Goal: Check status: Check status

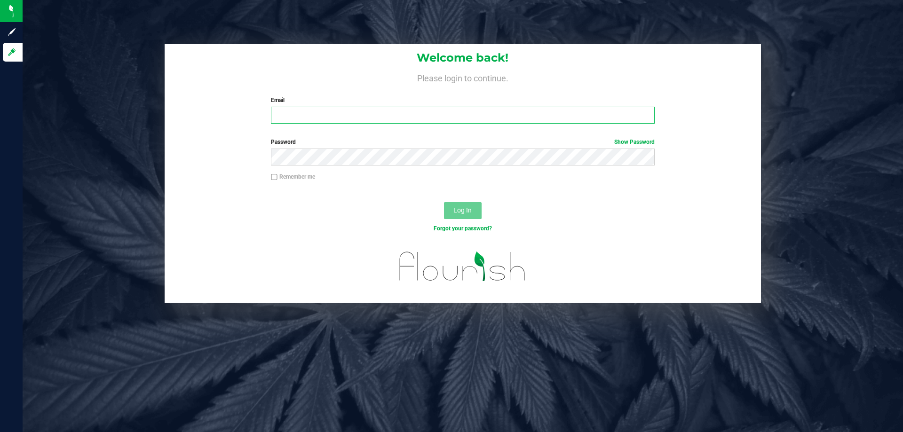
click at [289, 114] on input "Email" at bounding box center [462, 115] width 383 height 17
type input "[EMAIL_ADDRESS][DOMAIN_NAME]"
click at [503, 148] on div "Password Show Password" at bounding box center [462, 152] width 397 height 28
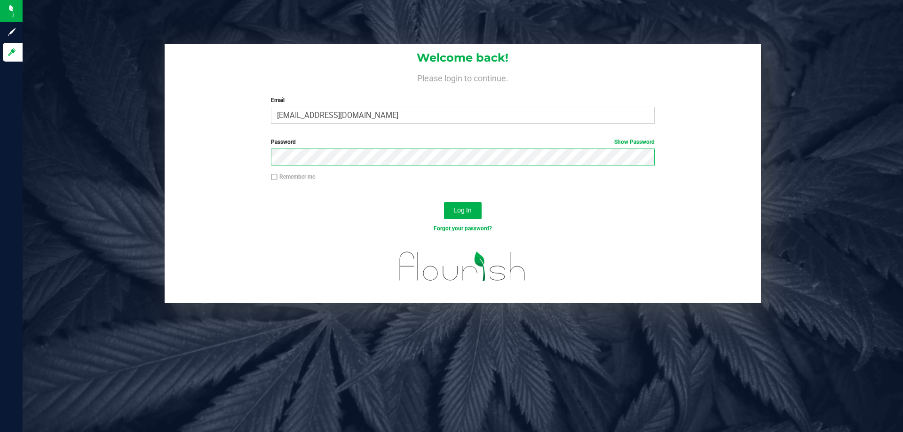
click at [444, 202] on button "Log In" at bounding box center [463, 210] width 38 height 17
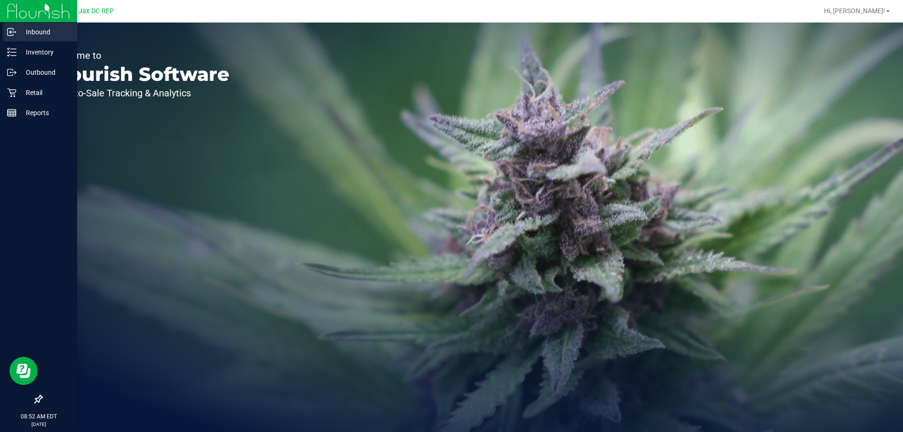
click at [27, 37] on p "Inbound" at bounding box center [44, 31] width 56 height 11
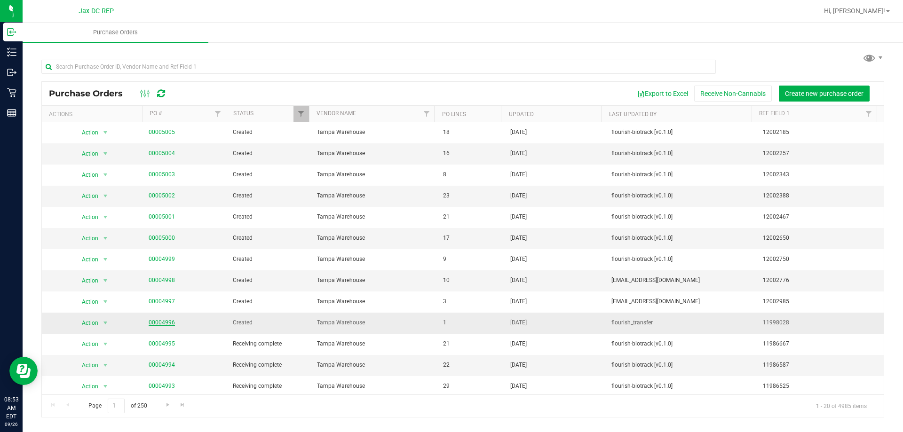
click at [165, 324] on link "00004996" at bounding box center [162, 322] width 26 height 7
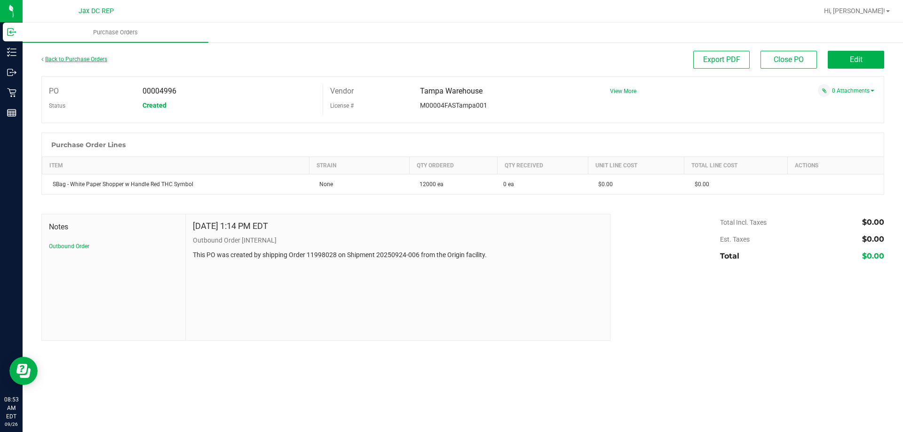
click at [89, 58] on link "Back to Purchase Orders" at bounding box center [74, 59] width 66 height 7
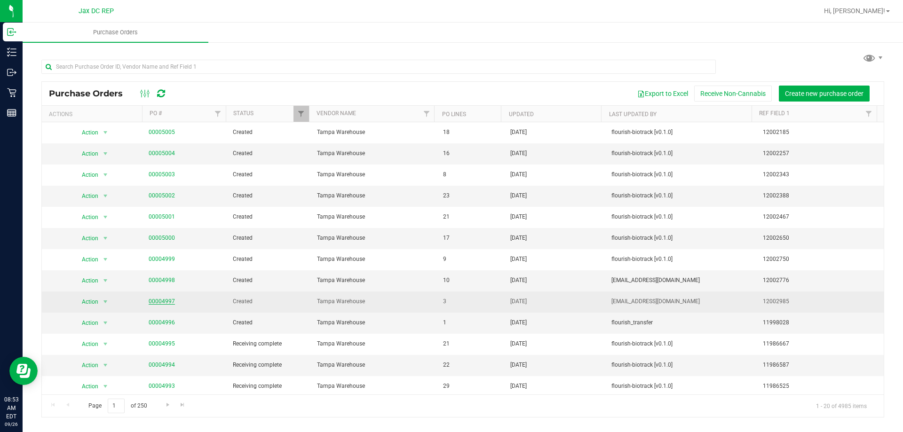
click at [160, 301] on link "00004997" at bounding box center [162, 301] width 26 height 7
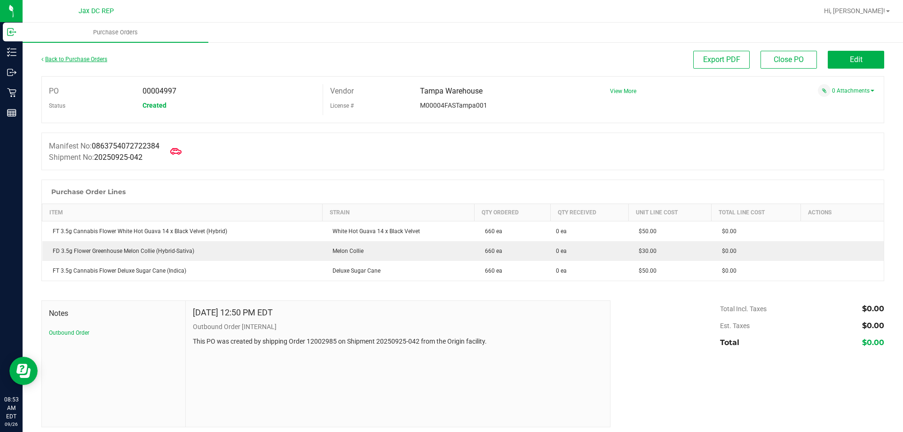
click at [107, 58] on link "Back to Purchase Orders" at bounding box center [74, 59] width 66 height 7
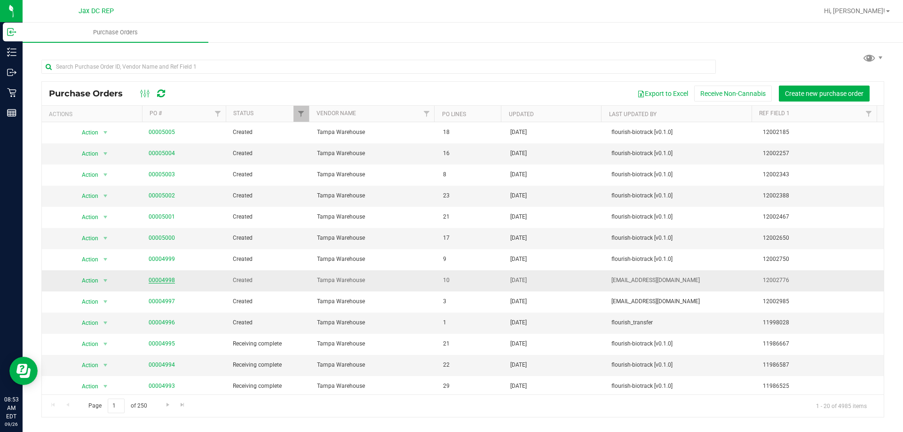
click at [169, 279] on link "00004998" at bounding box center [162, 280] width 26 height 7
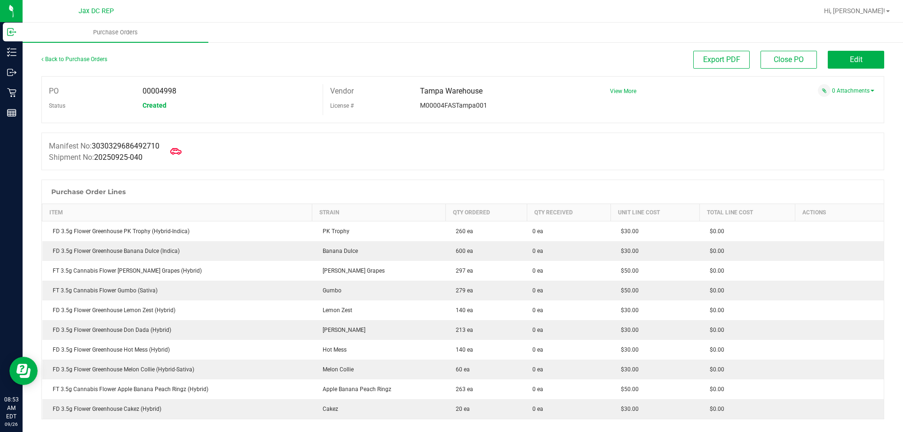
click at [91, 63] on div "Back to Purchase Orders" at bounding box center [146, 59] width 211 height 17
click at [88, 61] on link "Back to Purchase Orders" at bounding box center [74, 59] width 66 height 7
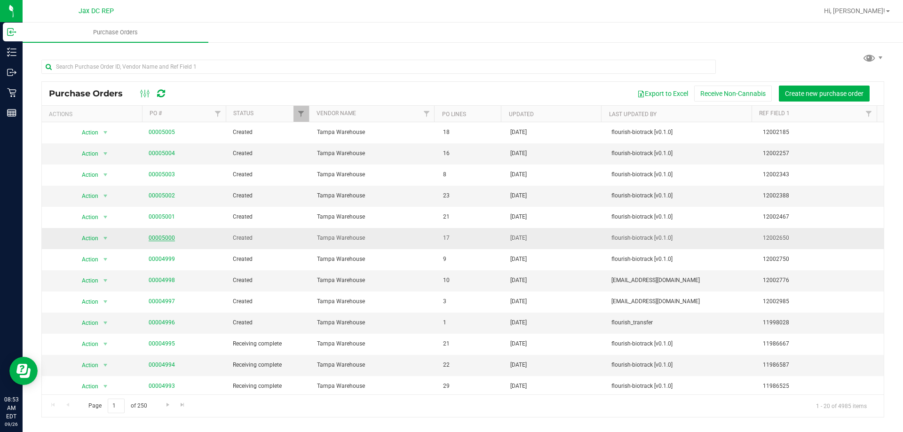
click at [159, 237] on link "00005000" at bounding box center [162, 238] width 26 height 7
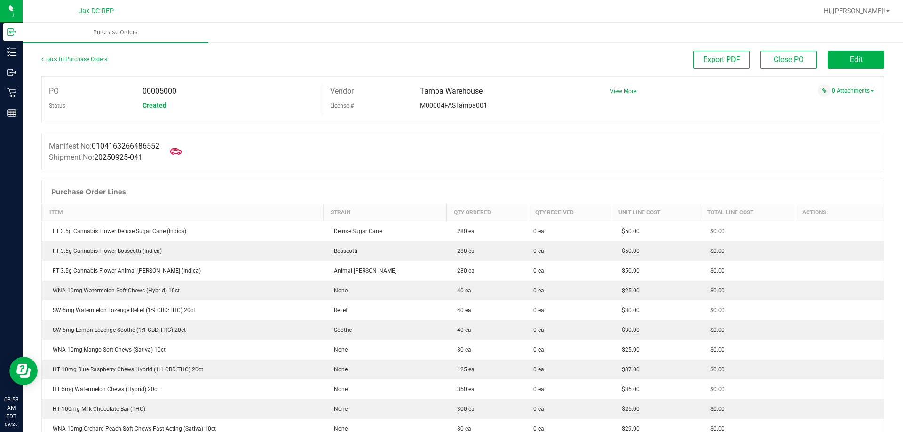
click at [80, 57] on link "Back to Purchase Orders" at bounding box center [74, 59] width 66 height 7
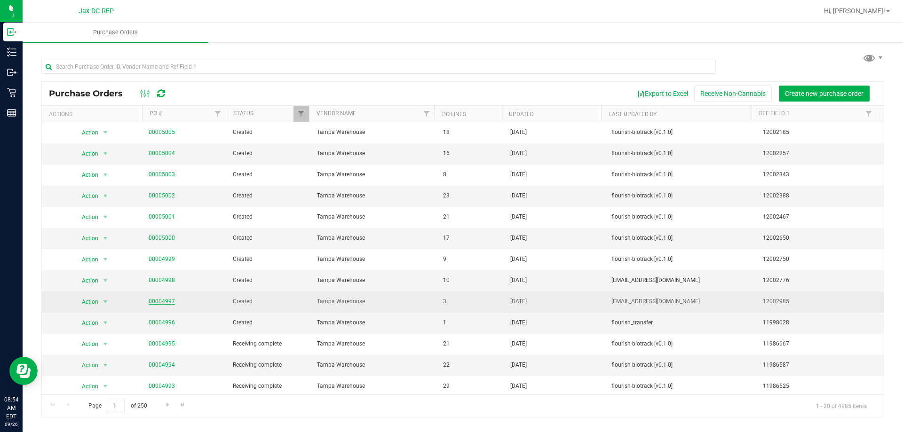
click at [160, 299] on link "00004997" at bounding box center [162, 301] width 26 height 7
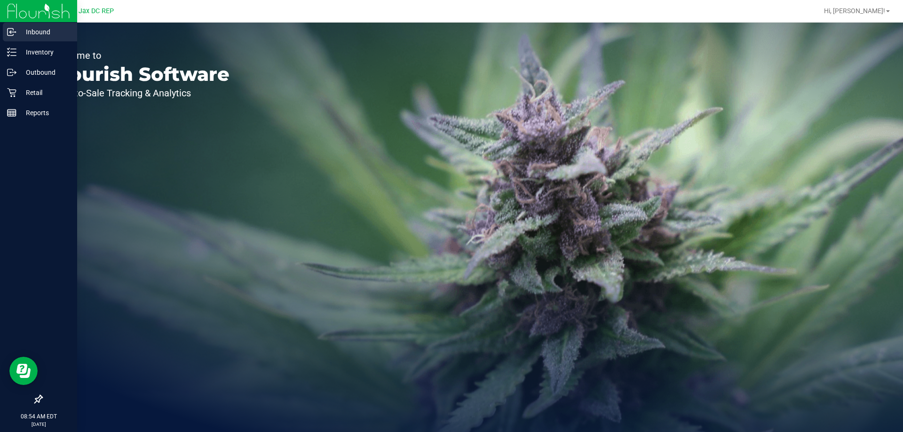
click at [19, 33] on p "Inbound" at bounding box center [44, 31] width 56 height 11
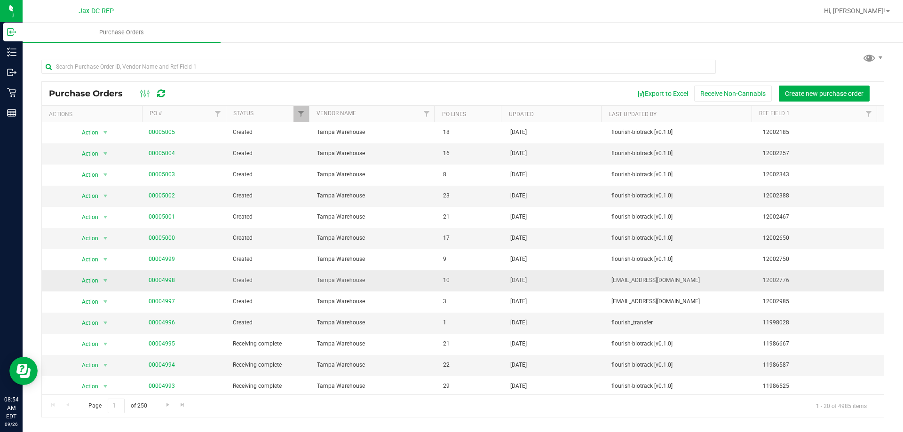
click at [169, 284] on span "00004998" at bounding box center [162, 280] width 26 height 9
click at [169, 282] on link "00004998" at bounding box center [162, 280] width 26 height 7
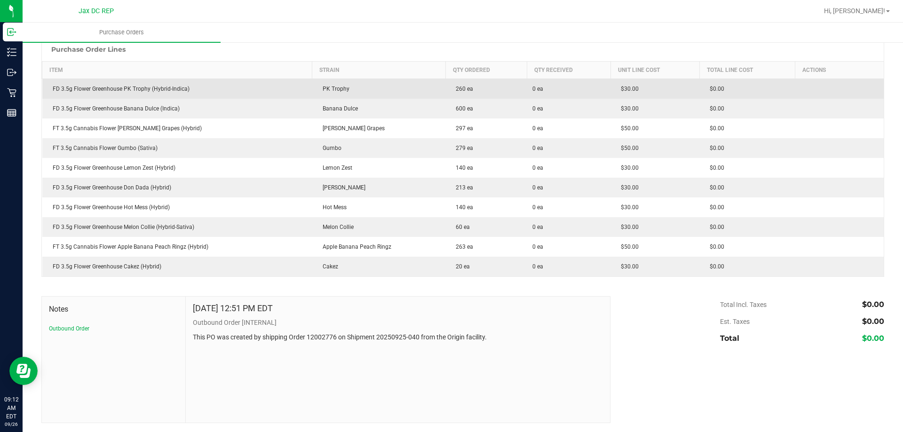
scroll to position [143, 0]
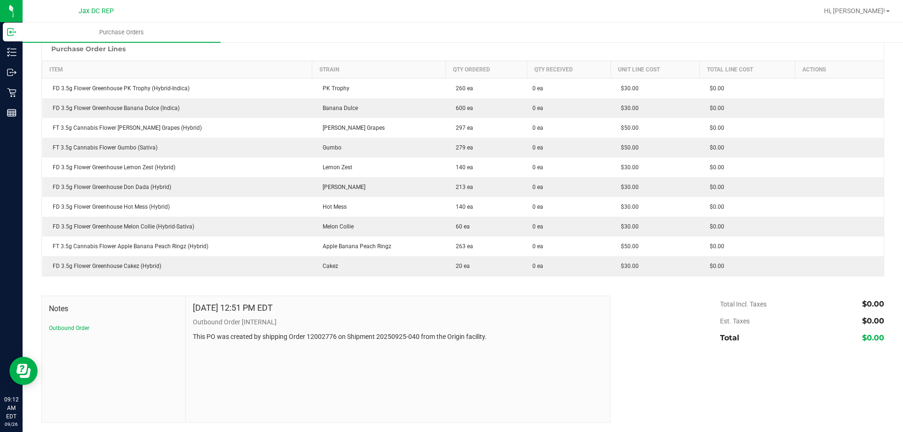
drag, startPoint x: 476, startPoint y: 2, endPoint x: 245, endPoint y: 22, distance: 231.7
click at [245, 22] on nav "Jax DC REP Hi, Nick!" at bounding box center [463, 11] width 880 height 23
drag, startPoint x: 245, startPoint y: 22, endPoint x: 440, endPoint y: 5, distance: 194.9
click at [440, 5] on div at bounding box center [492, 11] width 649 height 18
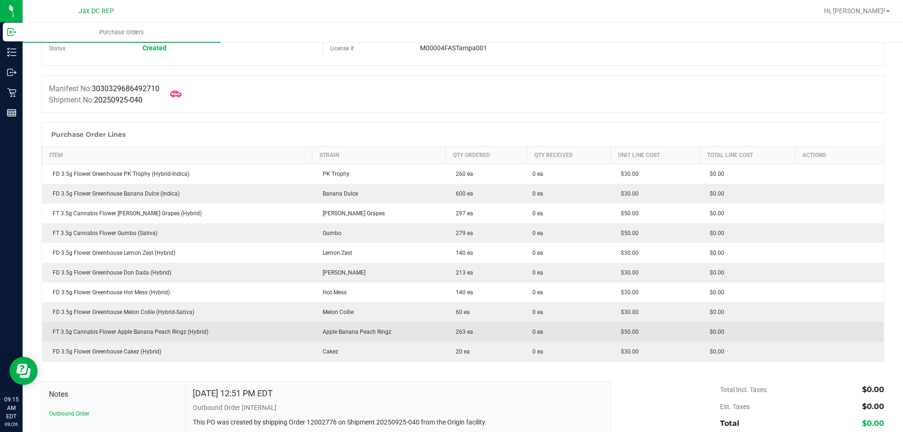
scroll to position [2, 0]
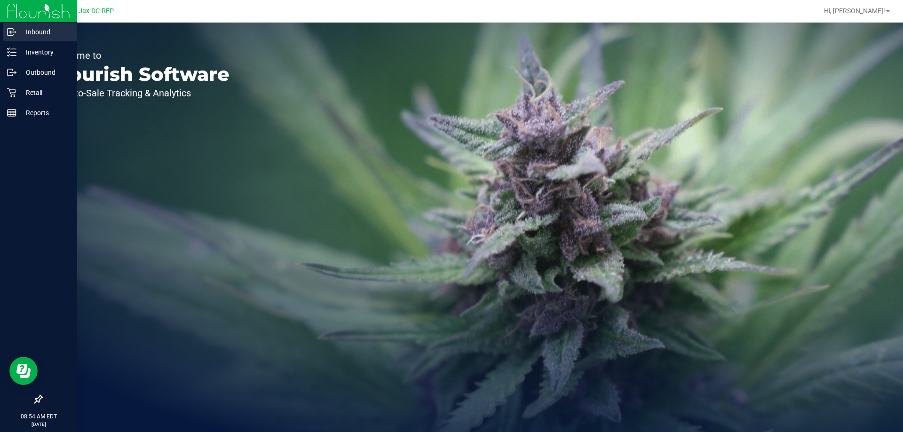
click at [15, 34] on icon at bounding box center [11, 31] width 9 height 9
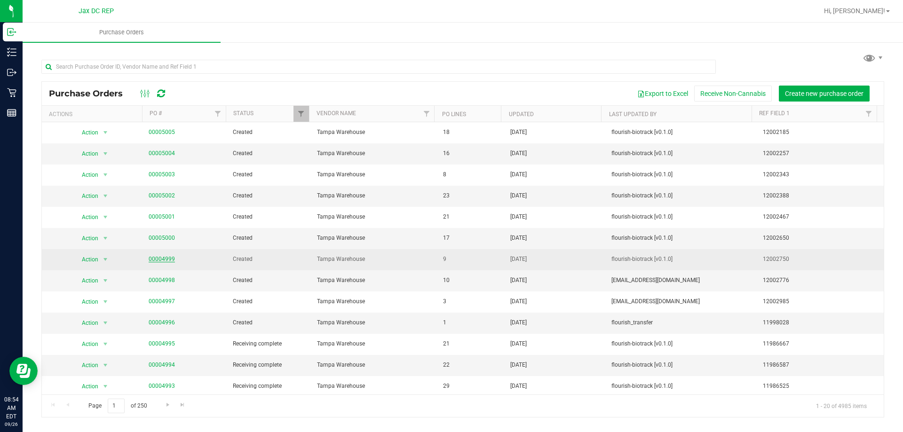
click at [165, 257] on link "00004999" at bounding box center [162, 259] width 26 height 7
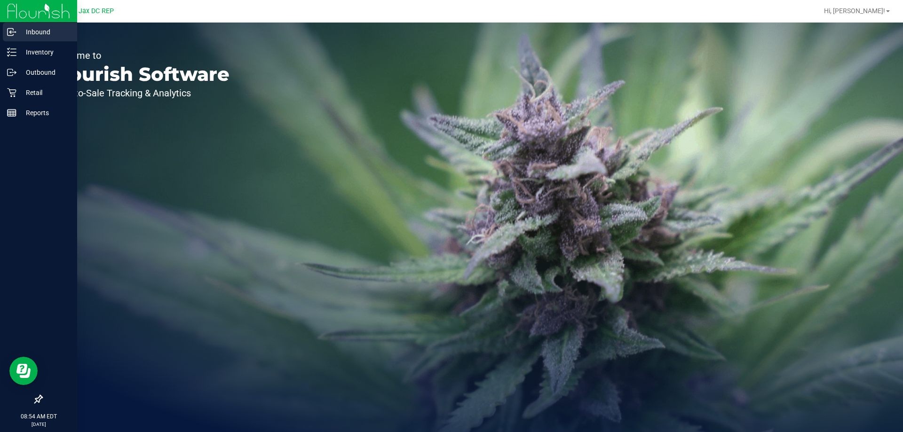
click at [21, 34] on p "Inbound" at bounding box center [44, 31] width 56 height 11
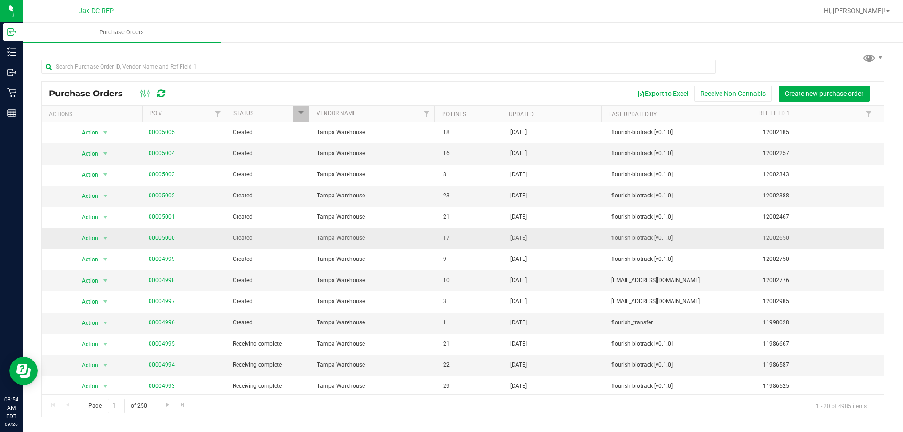
click at [166, 235] on link "00005000" at bounding box center [162, 238] width 26 height 7
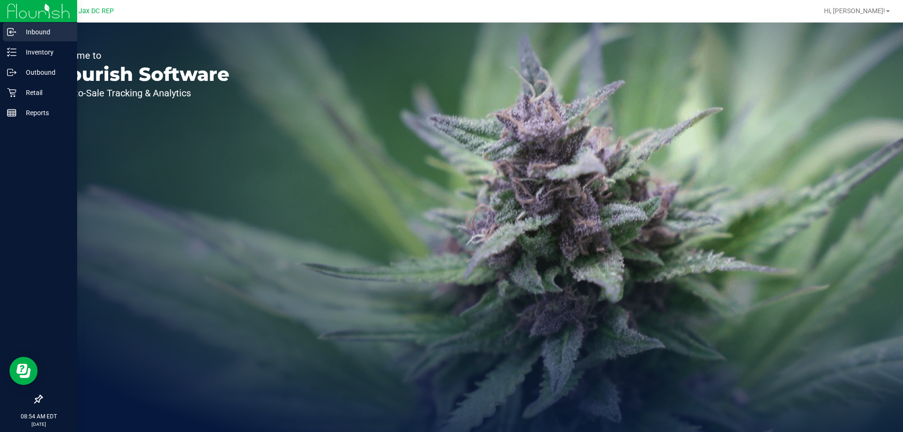
click at [18, 30] on p "Inbound" at bounding box center [44, 31] width 56 height 11
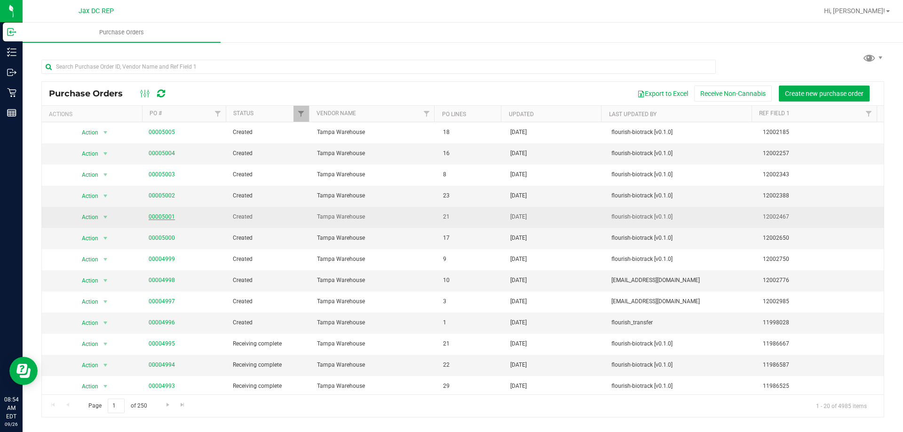
click at [162, 216] on link "00005001" at bounding box center [162, 216] width 26 height 7
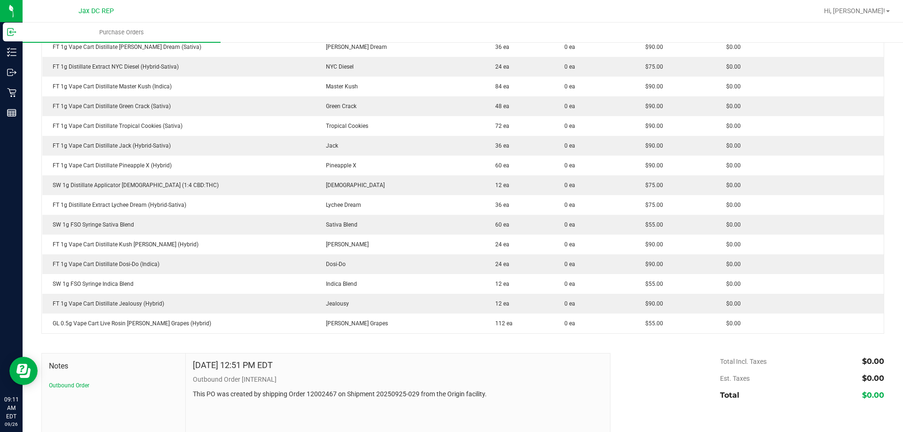
scroll to position [329, 0]
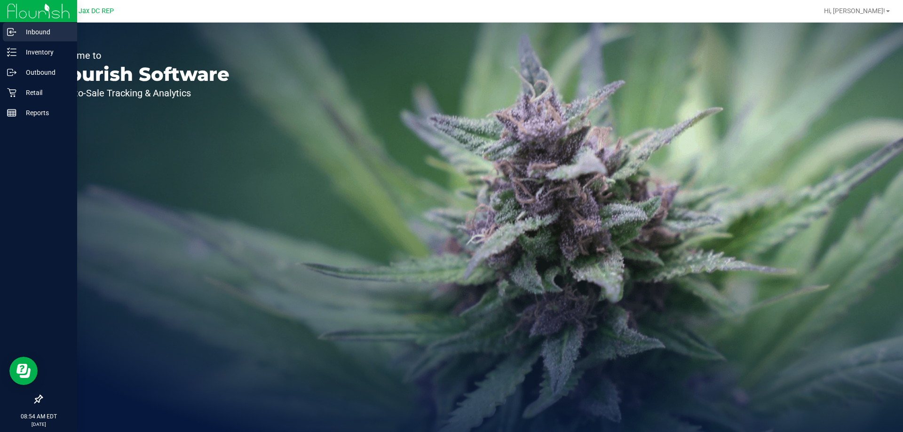
click at [28, 27] on p "Inbound" at bounding box center [44, 31] width 56 height 11
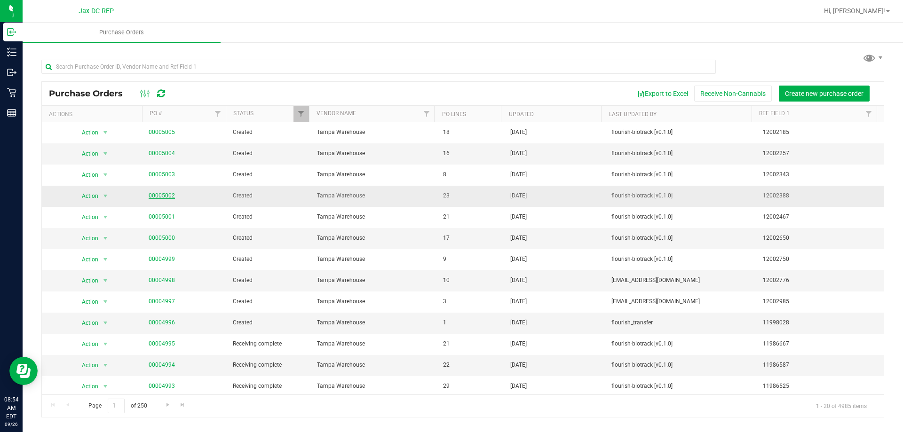
click at [170, 195] on link "00005002" at bounding box center [162, 195] width 26 height 7
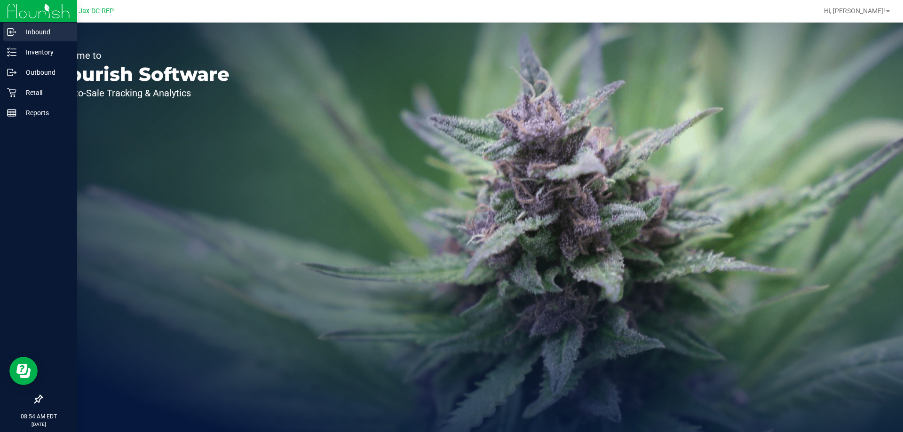
click at [17, 29] on p "Inbound" at bounding box center [44, 31] width 56 height 11
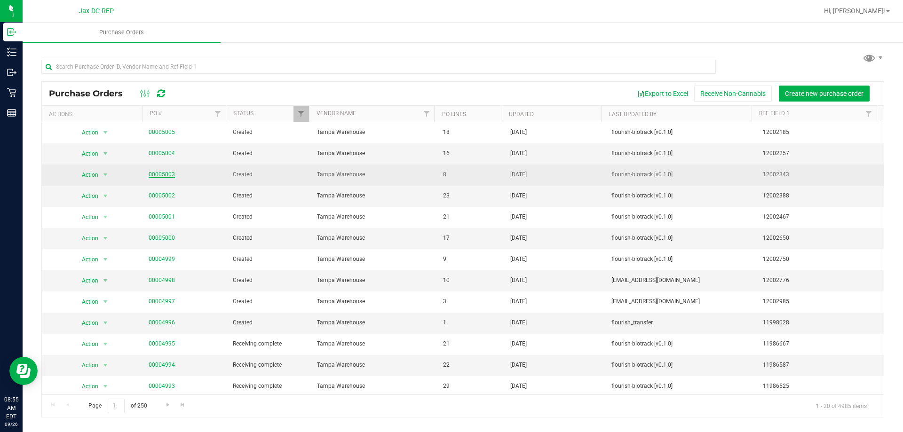
click at [164, 172] on link "00005003" at bounding box center [162, 174] width 26 height 7
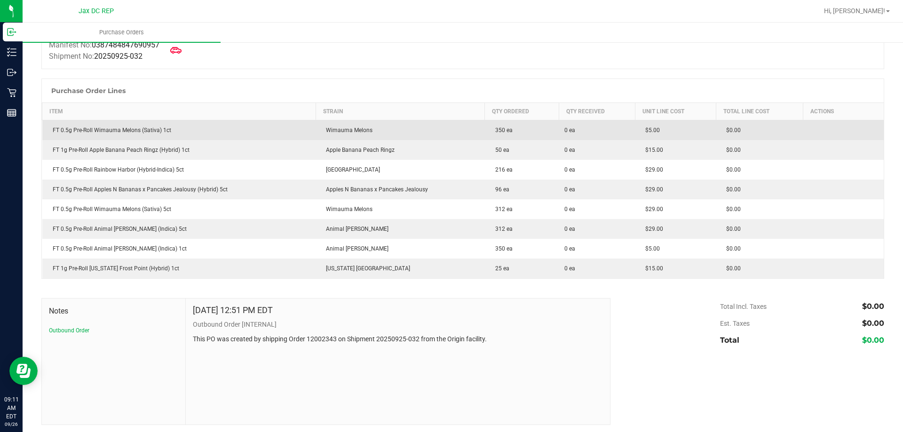
scroll to position [103, 0]
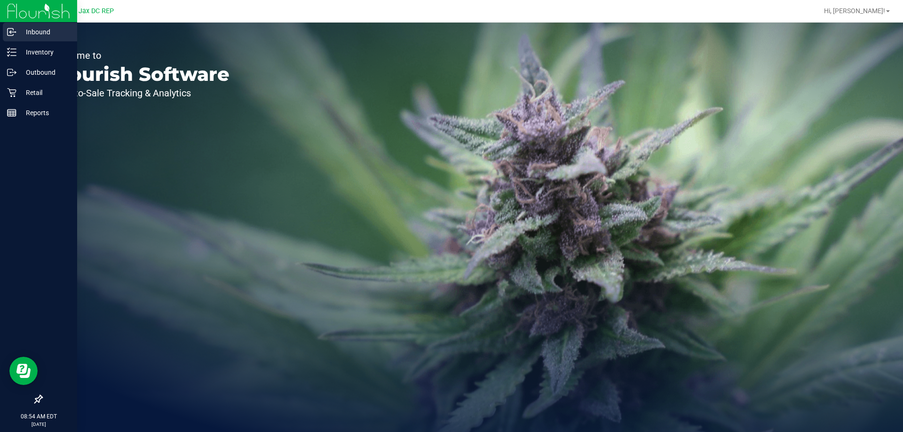
click at [16, 31] on p "Inbound" at bounding box center [44, 31] width 56 height 11
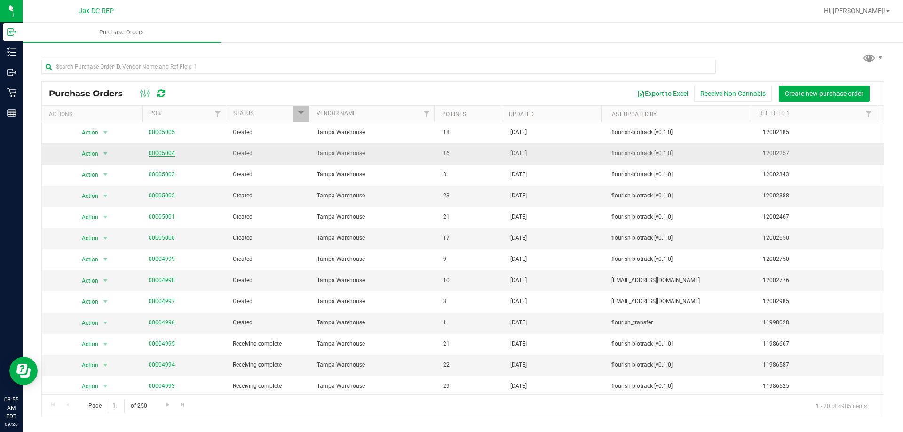
click at [155, 152] on link "00005004" at bounding box center [162, 153] width 26 height 7
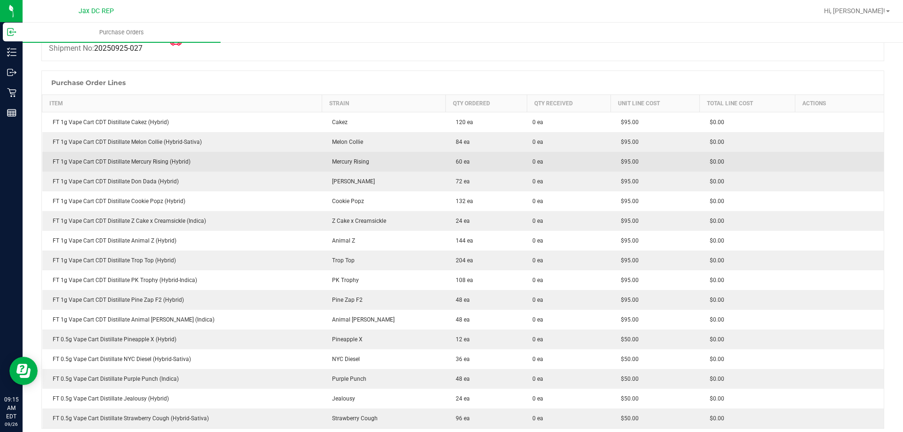
scroll to position [141, 0]
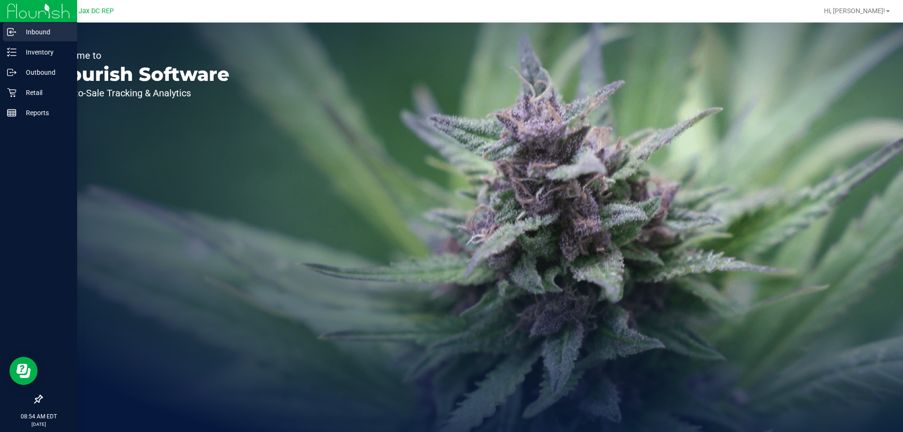
click at [31, 32] on p "Inbound" at bounding box center [44, 31] width 56 height 11
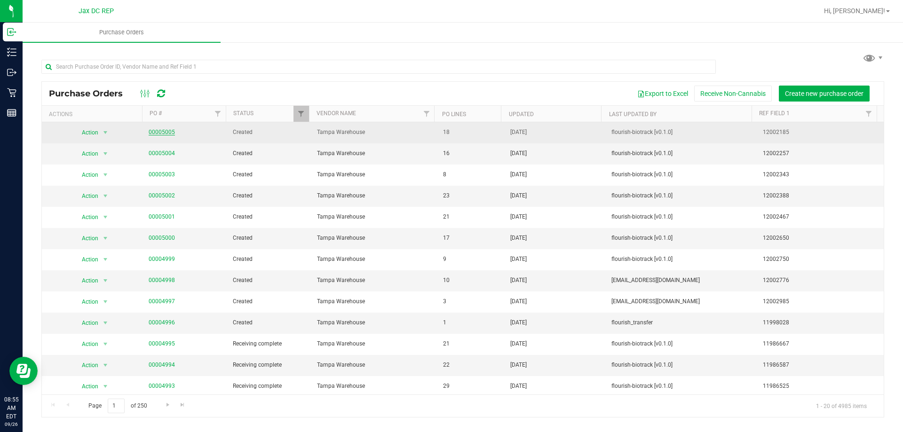
click at [154, 133] on link "00005005" at bounding box center [162, 132] width 26 height 7
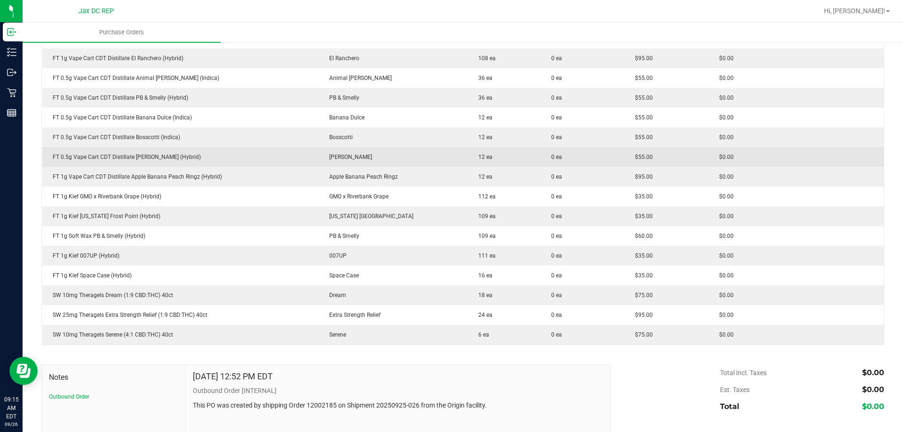
scroll to position [235, 0]
